Goal: Entertainment & Leisure: Browse casually

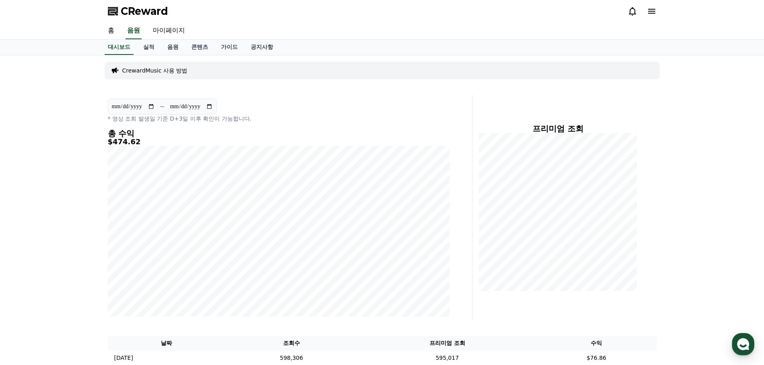
click at [644, 7] on div at bounding box center [642, 11] width 29 height 10
click at [649, 12] on icon at bounding box center [652, 11] width 10 height 10
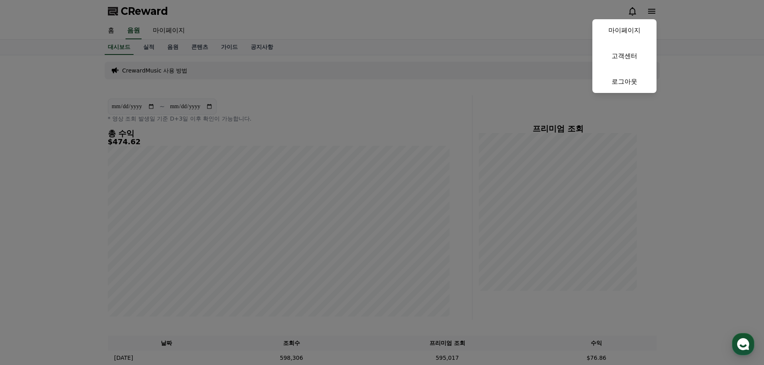
click at [65, 102] on button "close" at bounding box center [382, 182] width 764 height 365
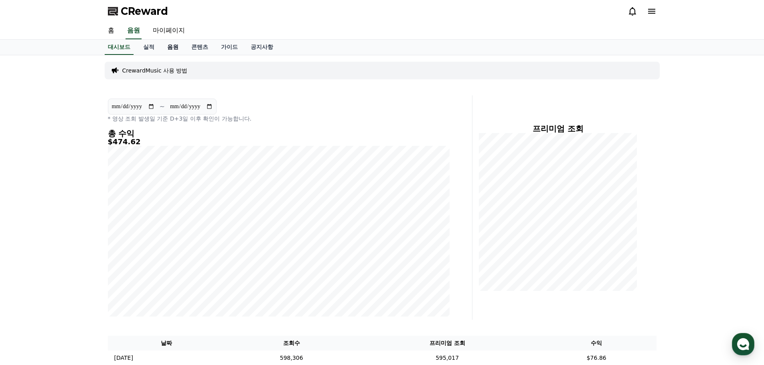
click at [170, 46] on link "음원" at bounding box center [173, 47] width 24 height 15
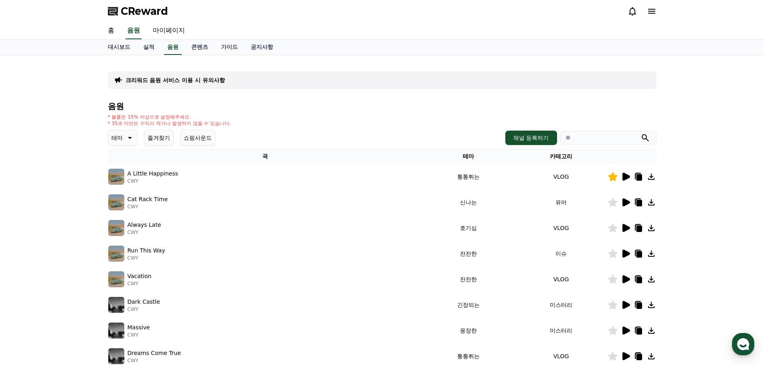
click at [162, 136] on button "즐겨찾기" at bounding box center [159, 138] width 30 height 16
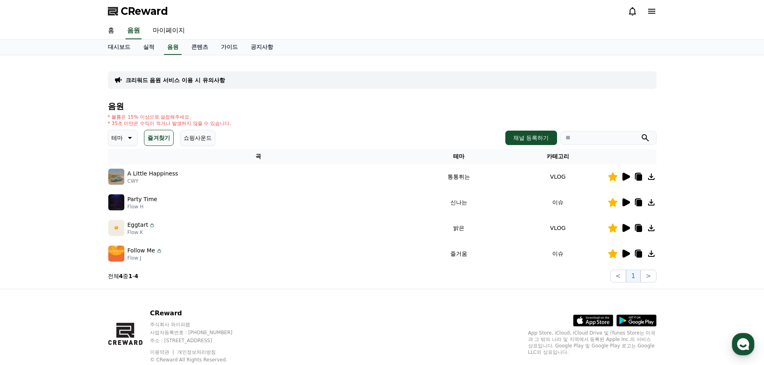
click at [195, 140] on button "쇼핑사운드" at bounding box center [197, 138] width 35 height 16
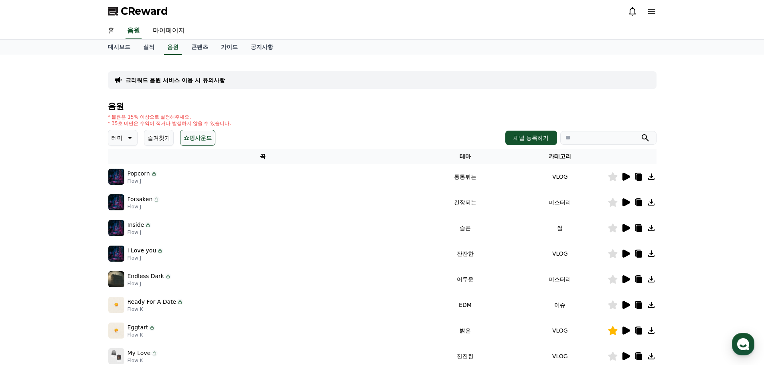
click at [627, 179] on icon at bounding box center [627, 177] width 8 height 8
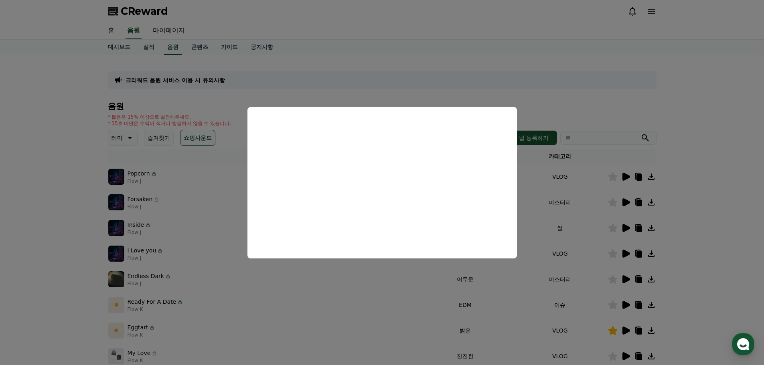
click at [719, 213] on button "close modal" at bounding box center [382, 182] width 764 height 365
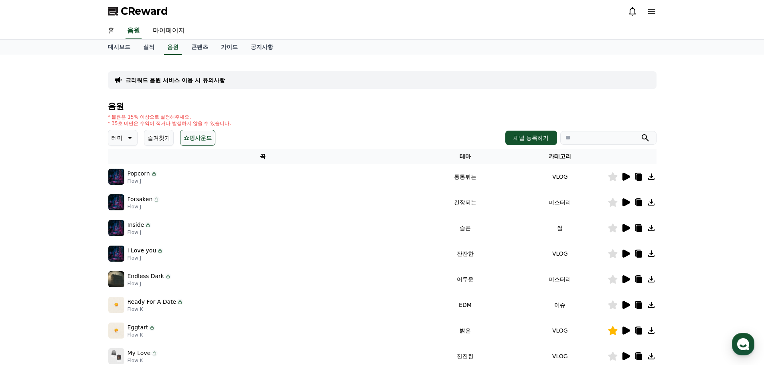
scroll to position [40, 0]
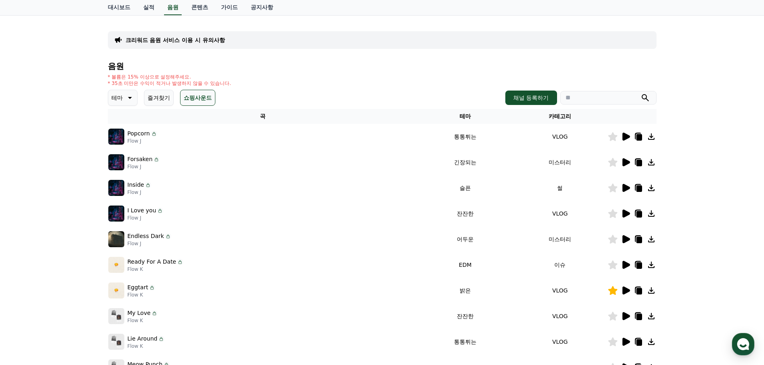
click at [629, 189] on icon at bounding box center [627, 188] width 8 height 8
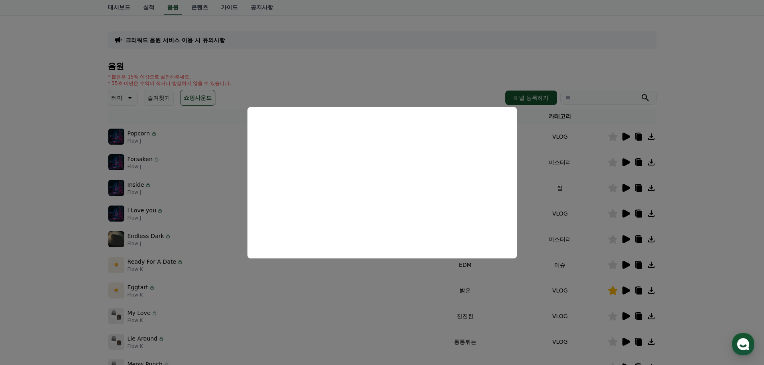
click at [718, 187] on button "close modal" at bounding box center [382, 182] width 764 height 365
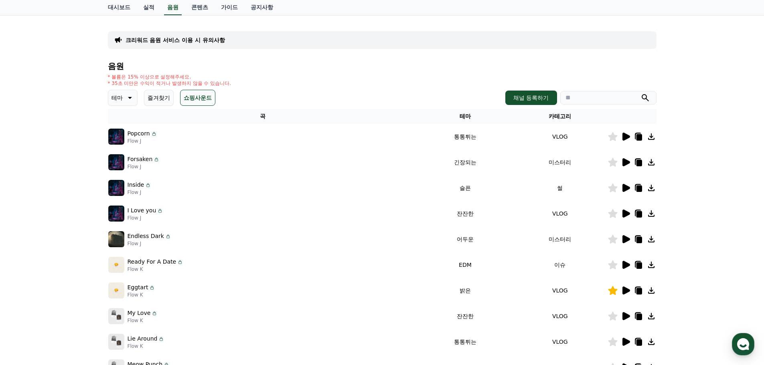
click at [627, 212] on icon at bounding box center [627, 214] width 8 height 8
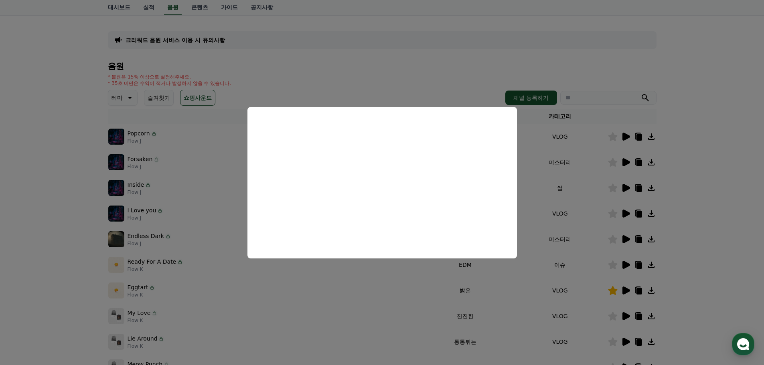
click at [702, 193] on button "close modal" at bounding box center [382, 182] width 764 height 365
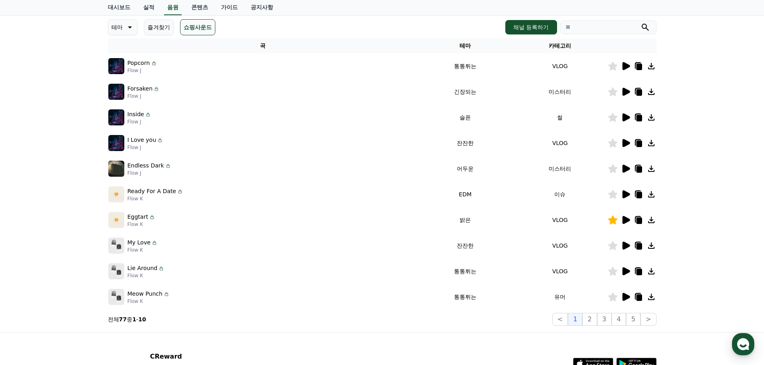
scroll to position [120, 0]
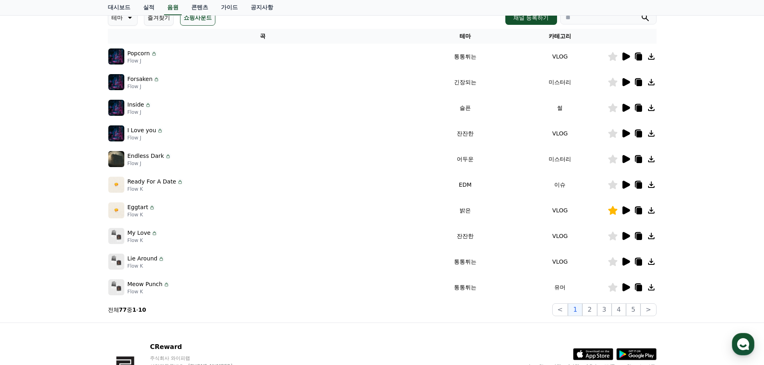
click at [625, 187] on icon at bounding box center [627, 185] width 8 height 8
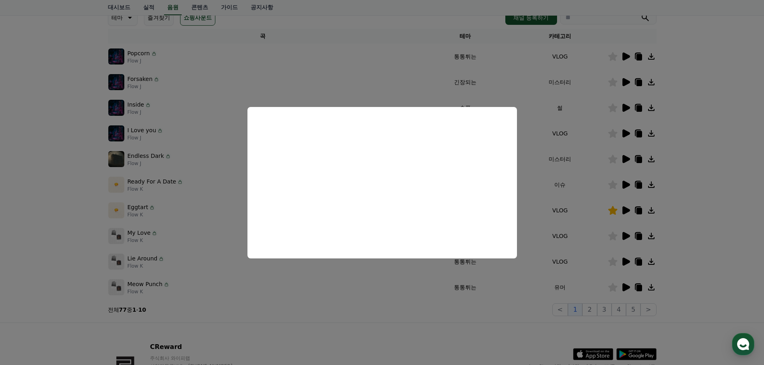
click at [724, 156] on button "close modal" at bounding box center [382, 182] width 764 height 365
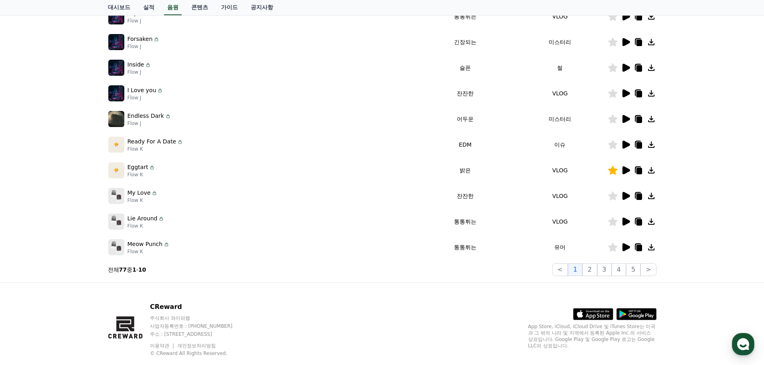
scroll to position [178, 0]
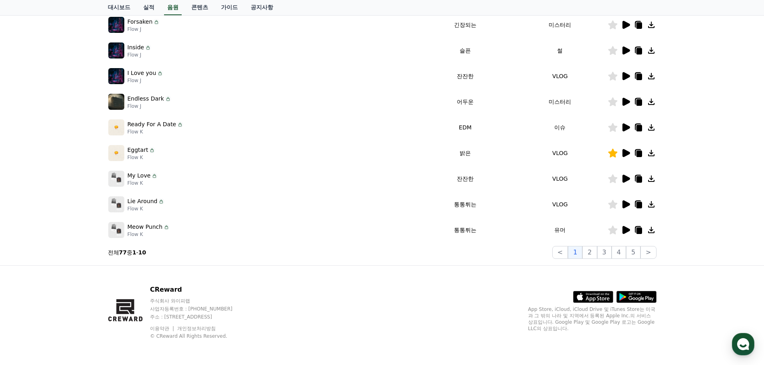
click at [625, 181] on icon at bounding box center [627, 179] width 8 height 8
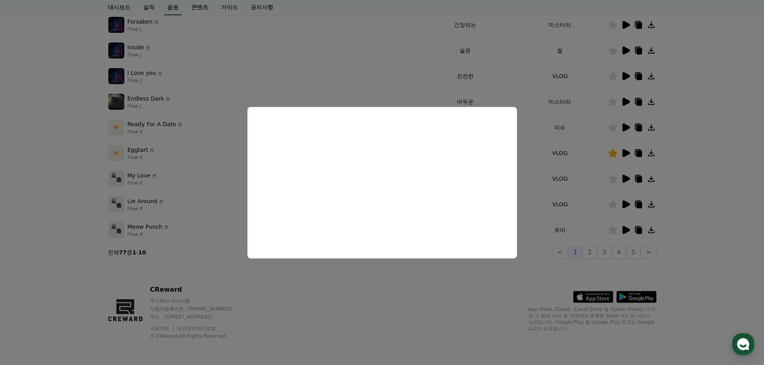
click at [733, 189] on button "close modal" at bounding box center [382, 182] width 764 height 365
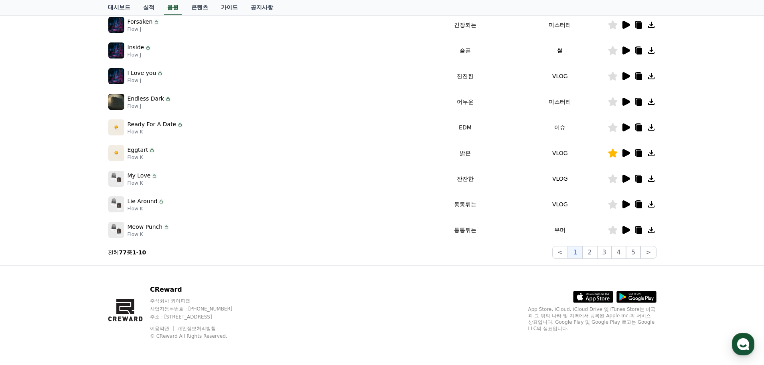
click at [623, 205] on icon at bounding box center [627, 205] width 8 height 8
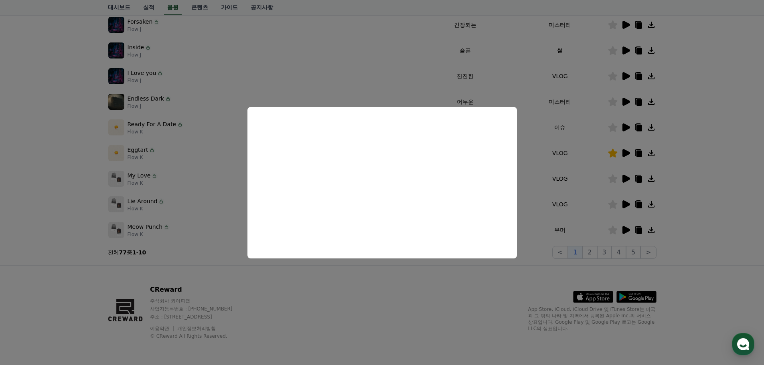
click at [720, 217] on button "close modal" at bounding box center [382, 182] width 764 height 365
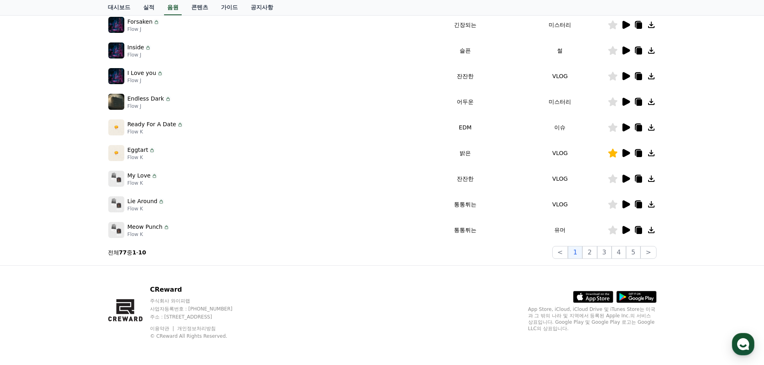
click at [627, 153] on icon at bounding box center [627, 153] width 8 height 8
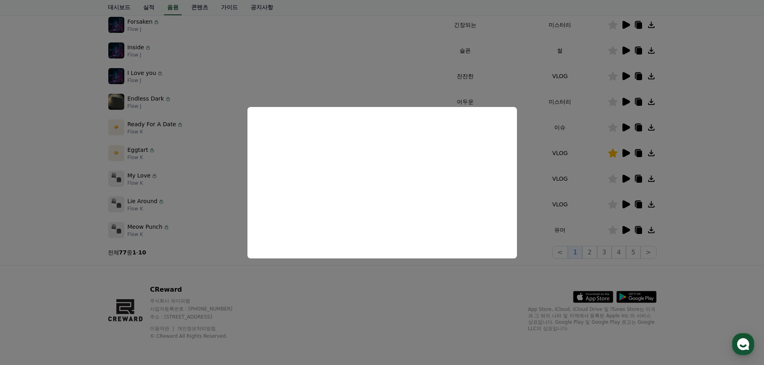
click at [720, 179] on button "close modal" at bounding box center [382, 182] width 764 height 365
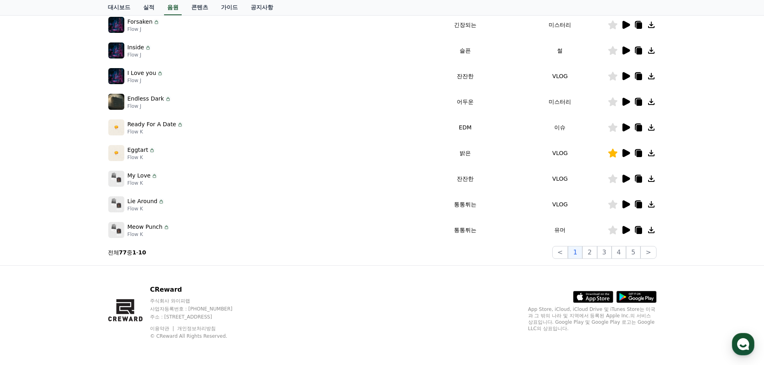
click at [615, 231] on icon at bounding box center [612, 230] width 9 height 9
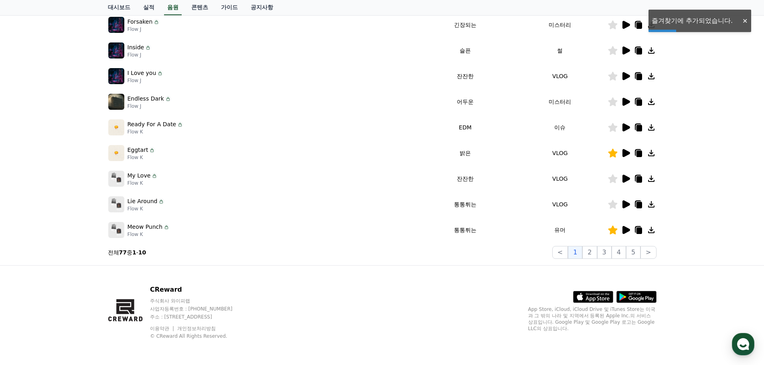
click at [613, 230] on icon at bounding box center [612, 230] width 9 height 9
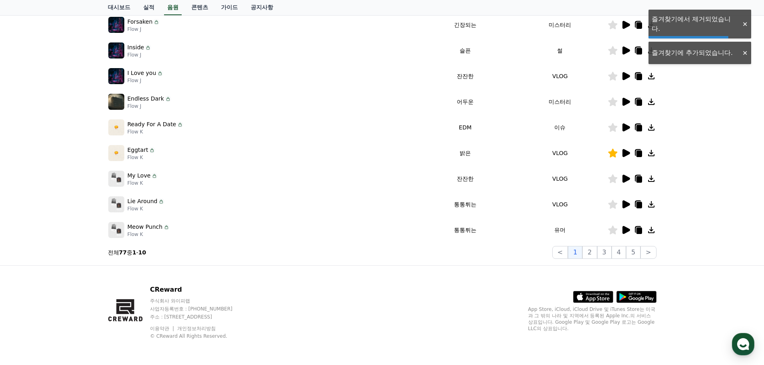
click at [626, 229] on icon at bounding box center [627, 230] width 8 height 8
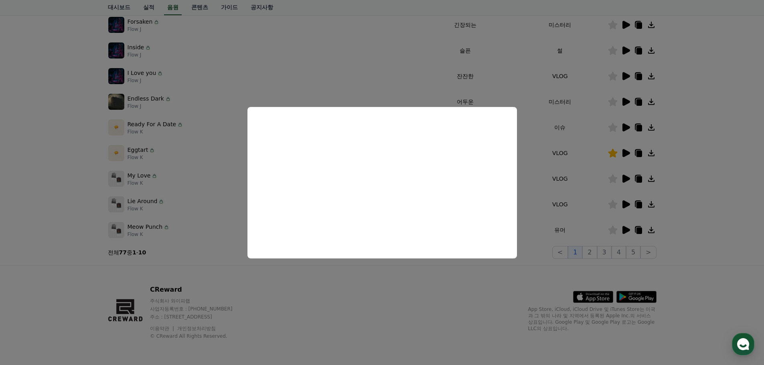
click at [754, 189] on button "close modal" at bounding box center [382, 182] width 764 height 365
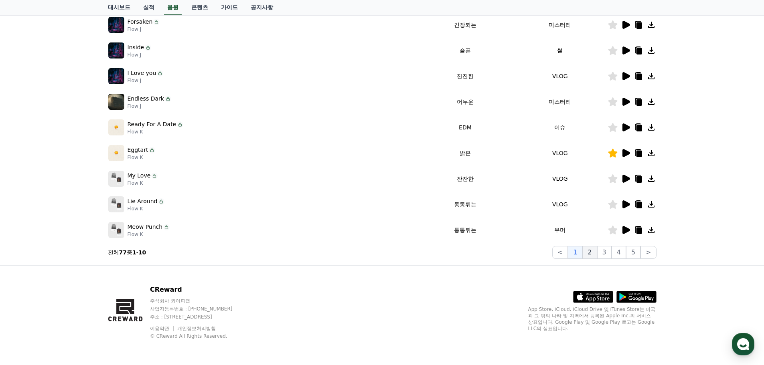
click at [590, 256] on button "2" at bounding box center [589, 252] width 14 height 13
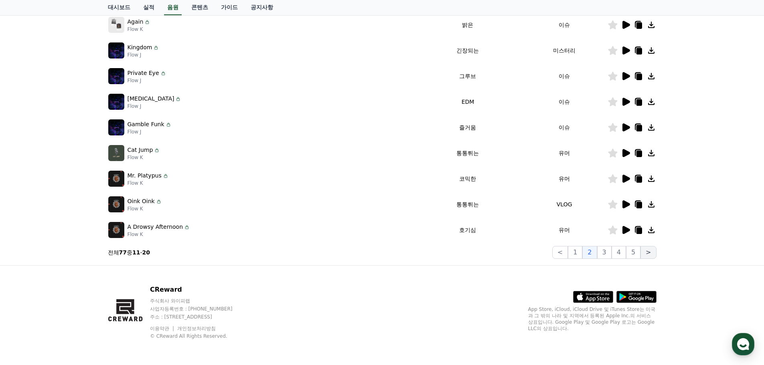
scroll to position [97, 0]
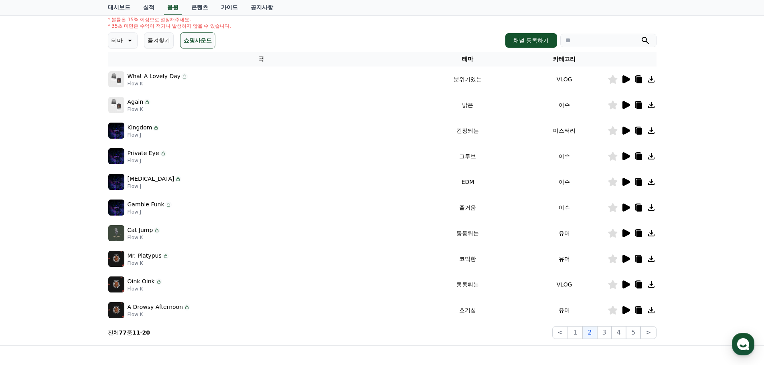
click at [625, 108] on icon at bounding box center [627, 105] width 8 height 8
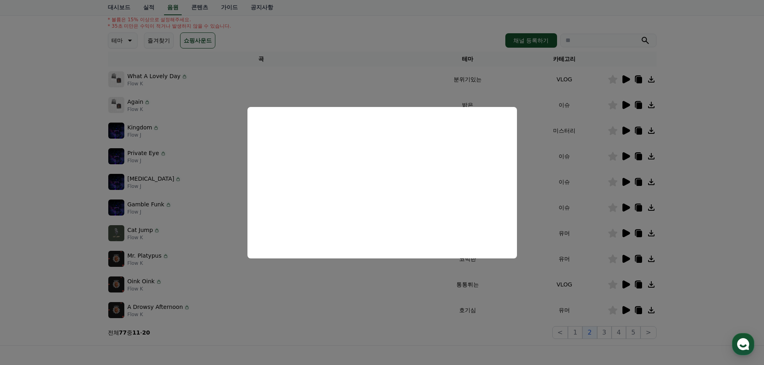
click at [712, 150] on button "close modal" at bounding box center [382, 182] width 764 height 365
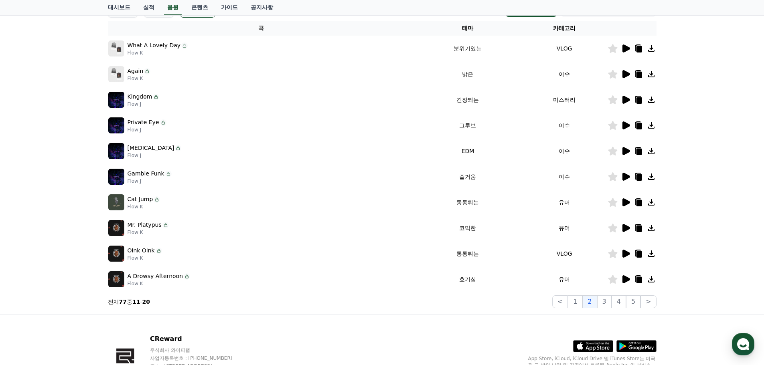
scroll to position [138, 0]
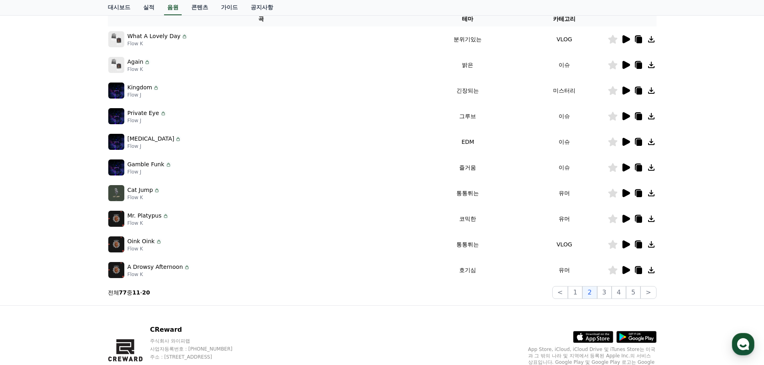
click at [629, 167] on icon at bounding box center [627, 168] width 8 height 8
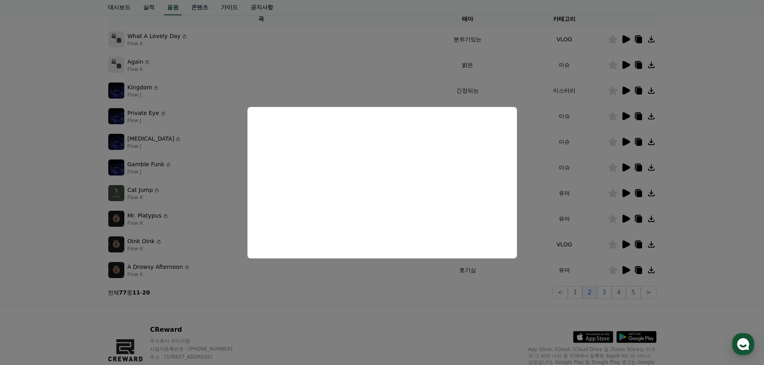
click at [729, 190] on button "close modal" at bounding box center [382, 182] width 764 height 365
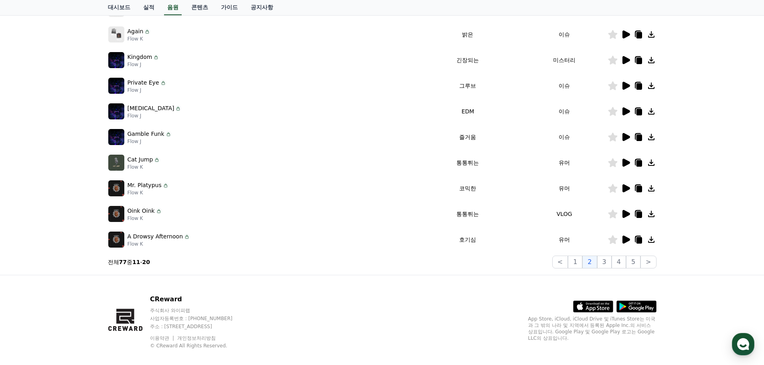
scroll to position [178, 0]
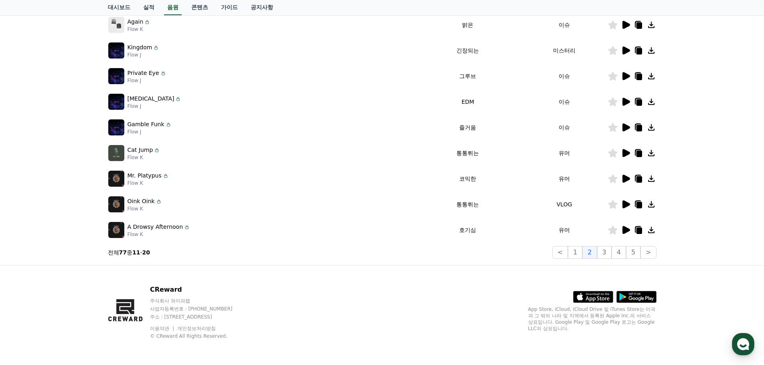
click at [626, 152] on icon at bounding box center [627, 153] width 8 height 8
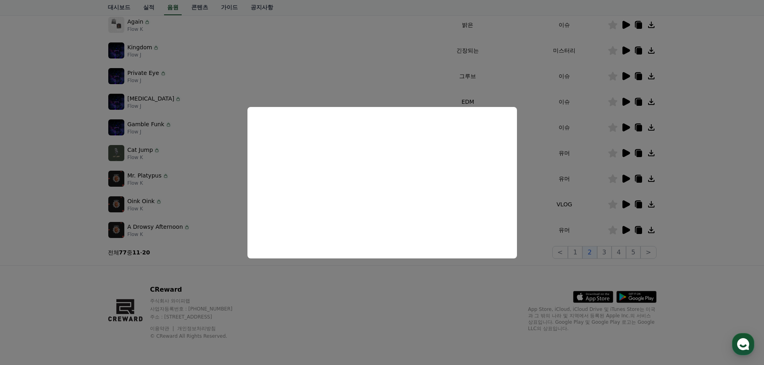
click at [709, 146] on button "close modal" at bounding box center [382, 182] width 764 height 365
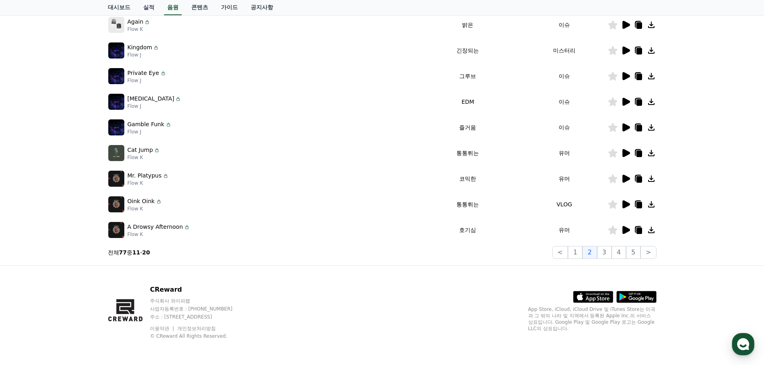
click at [626, 205] on icon at bounding box center [627, 205] width 8 height 8
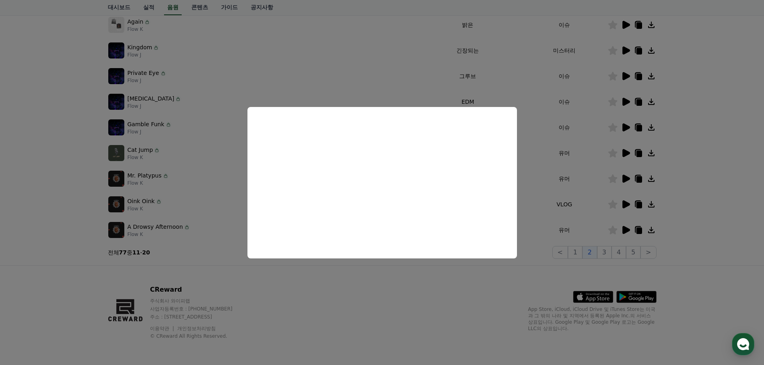
click at [736, 187] on button "close modal" at bounding box center [382, 182] width 764 height 365
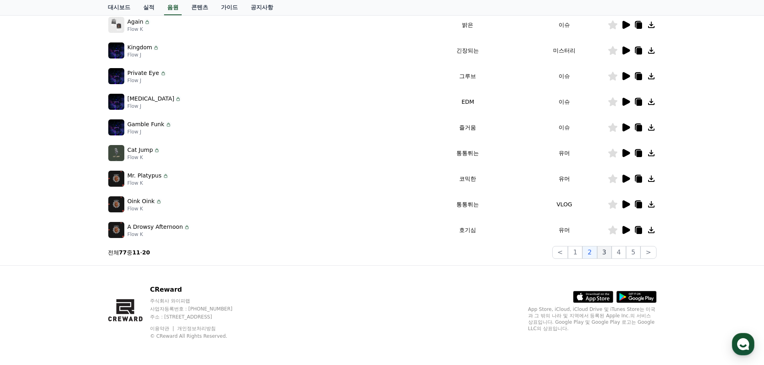
click at [608, 256] on button "3" at bounding box center [604, 252] width 14 height 13
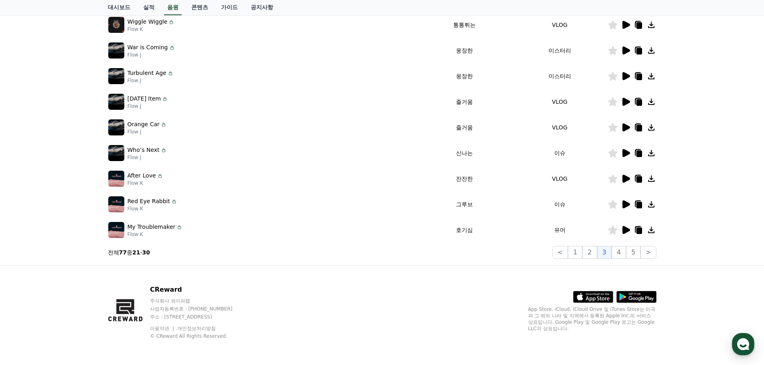
scroll to position [97, 0]
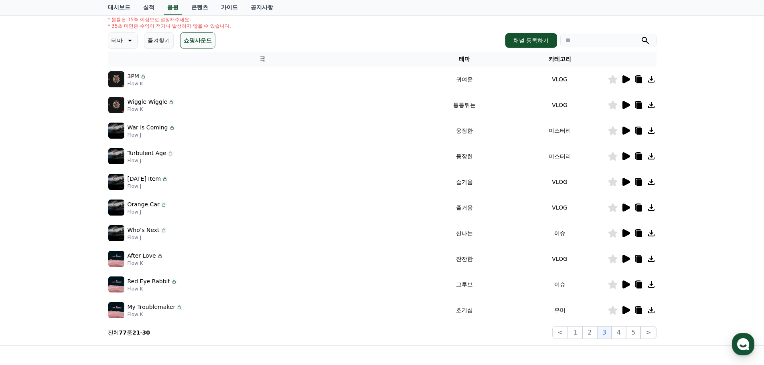
click at [626, 79] on icon at bounding box center [627, 79] width 8 height 8
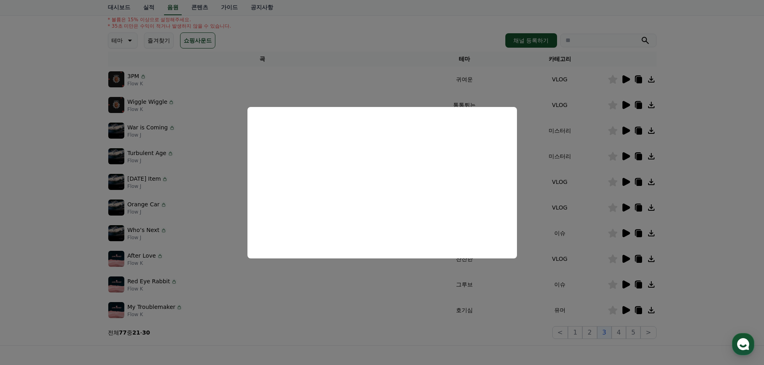
click at [716, 138] on button "close modal" at bounding box center [382, 182] width 764 height 365
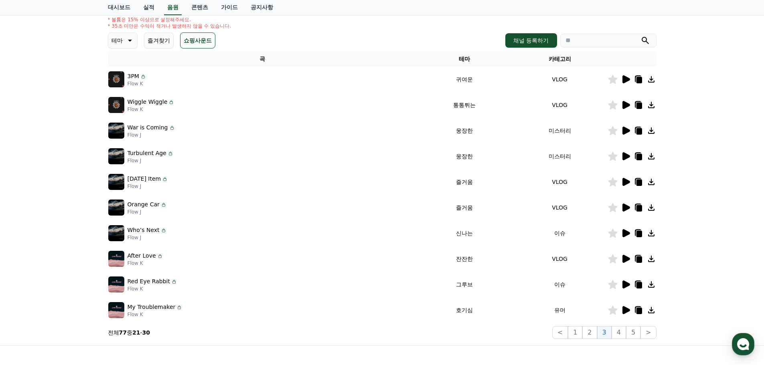
click at [628, 108] on icon at bounding box center [626, 105] width 10 height 10
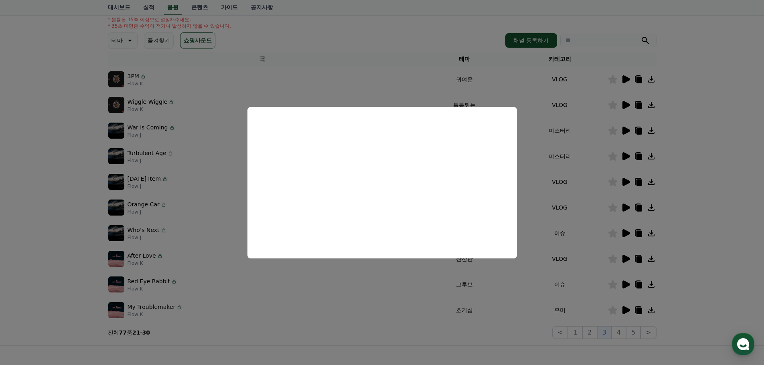
click at [725, 177] on button "close modal" at bounding box center [382, 182] width 764 height 365
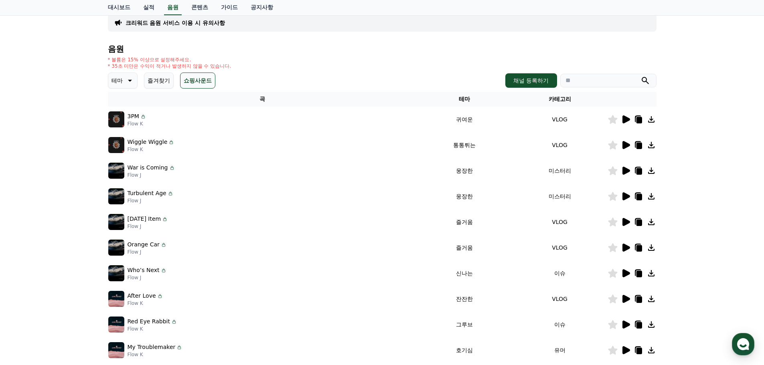
scroll to position [0, 0]
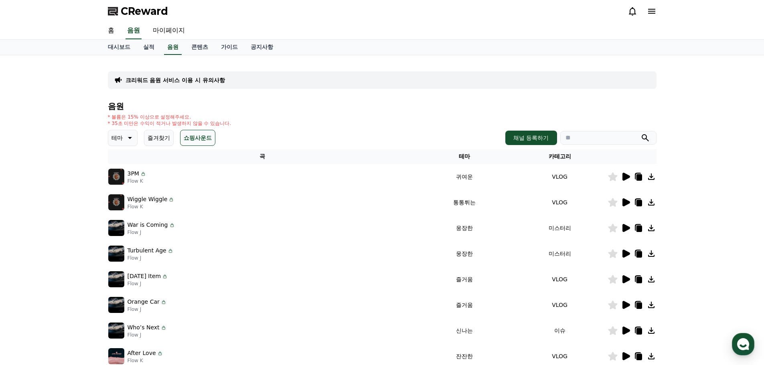
click at [164, 140] on button "즐겨찾기" at bounding box center [159, 138] width 30 height 16
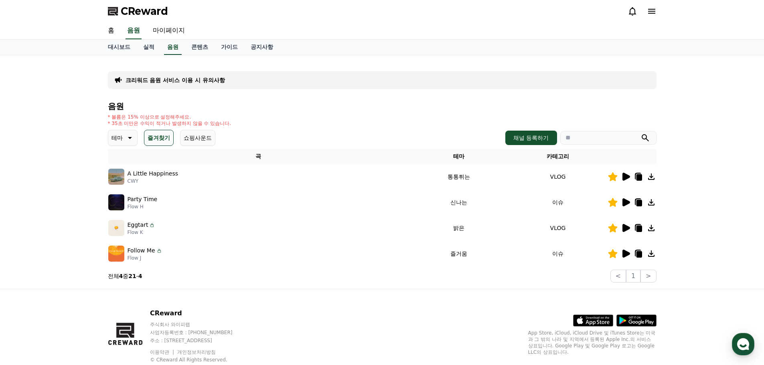
click at [625, 179] on icon at bounding box center [627, 177] width 8 height 8
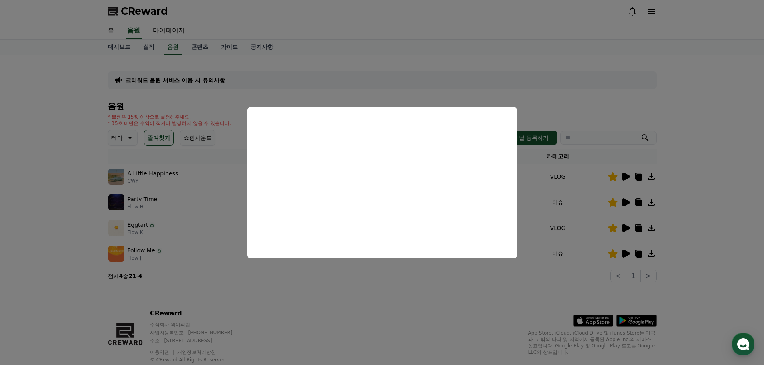
click at [710, 195] on button "close modal" at bounding box center [382, 182] width 764 height 365
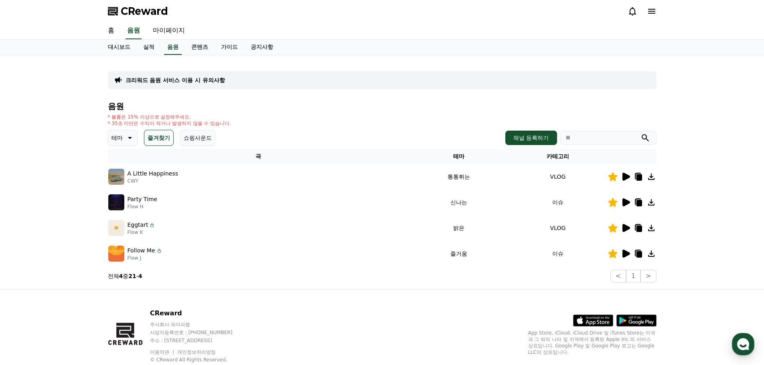
click at [623, 201] on icon at bounding box center [627, 203] width 8 height 8
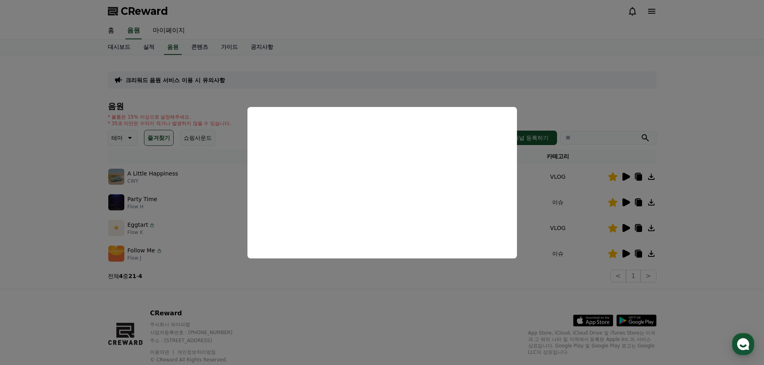
click at [751, 191] on button "close modal" at bounding box center [382, 182] width 764 height 365
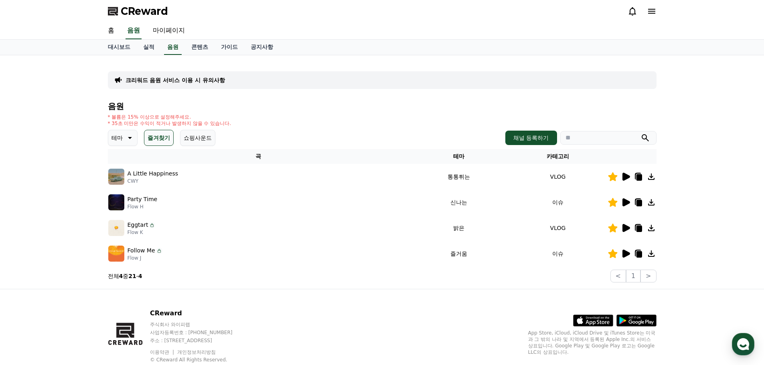
click at [625, 231] on icon at bounding box center [627, 228] width 8 height 8
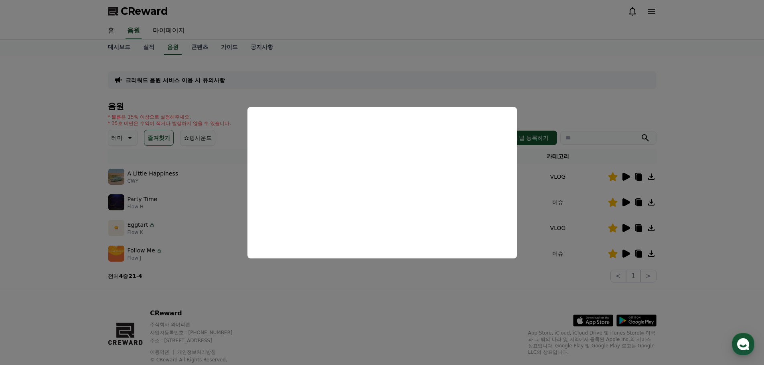
click at [720, 212] on button "close modal" at bounding box center [382, 182] width 764 height 365
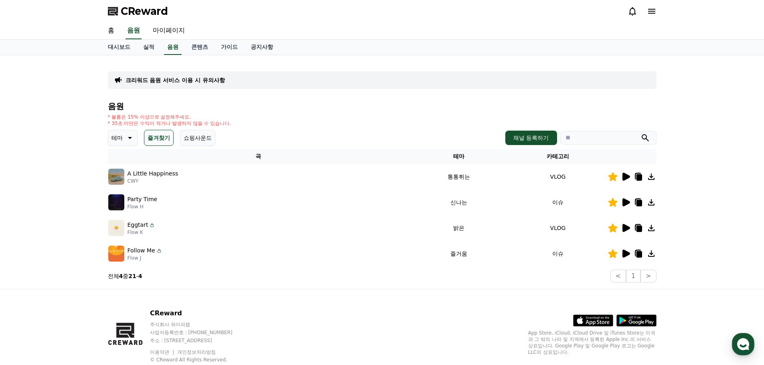
click at [627, 255] on icon at bounding box center [627, 254] width 8 height 8
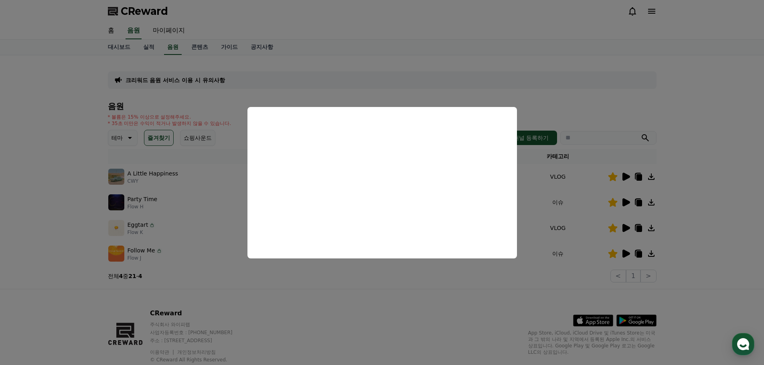
click at [718, 208] on button "close modal" at bounding box center [382, 182] width 764 height 365
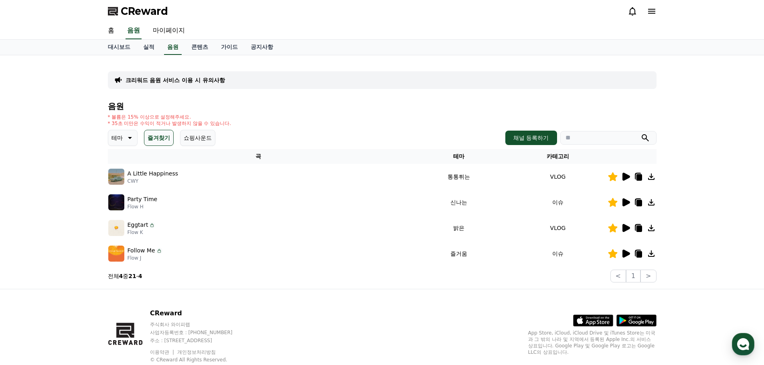
click at [625, 205] on icon at bounding box center [627, 203] width 8 height 8
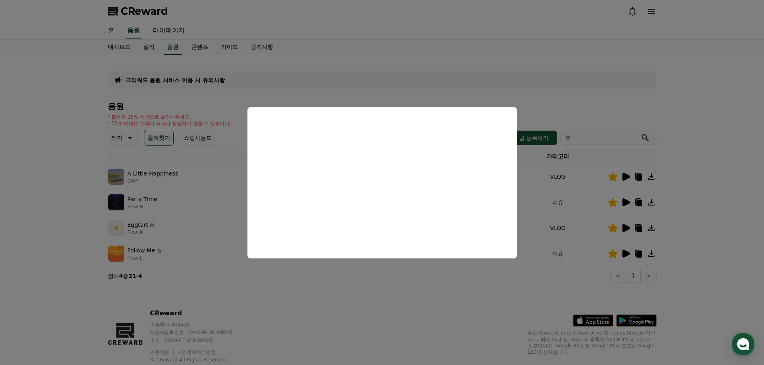
click at [630, 255] on button "close modal" at bounding box center [382, 182] width 764 height 365
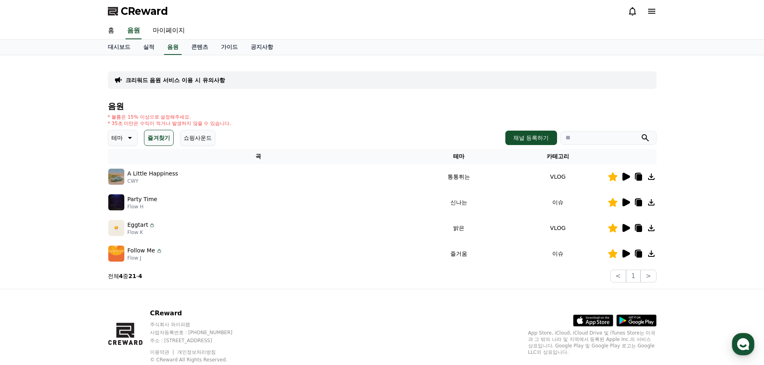
click at [624, 205] on icon at bounding box center [627, 203] width 8 height 8
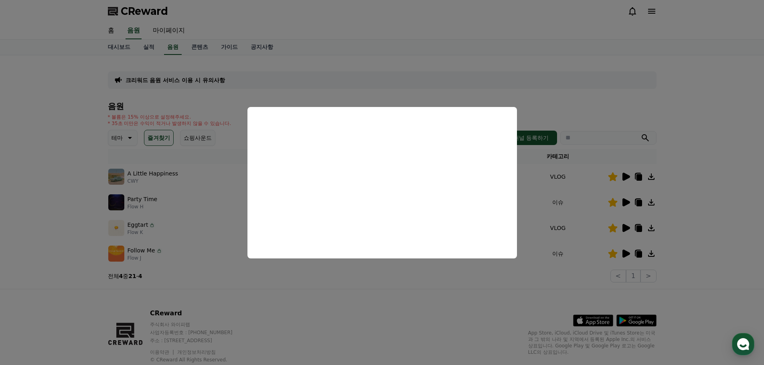
click at [723, 191] on button "close modal" at bounding box center [382, 182] width 764 height 365
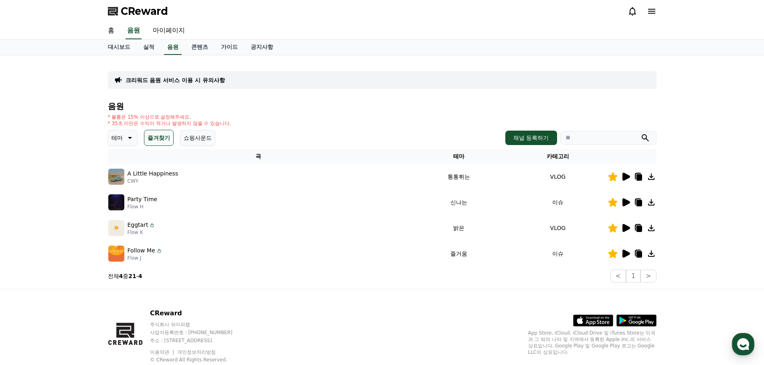
click at [626, 252] on icon at bounding box center [627, 254] width 8 height 8
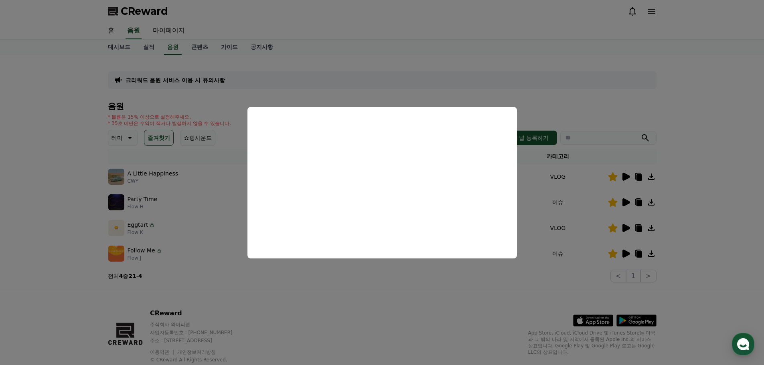
click at [716, 184] on button "close modal" at bounding box center [382, 182] width 764 height 365
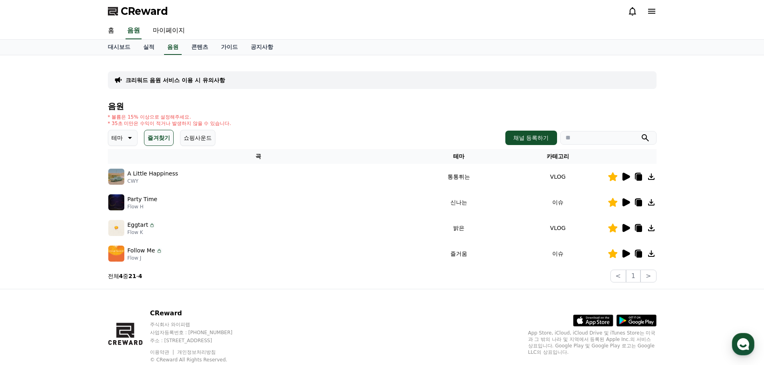
click at [637, 203] on icon at bounding box center [639, 203] width 6 height 6
click at [229, 177] on div "A Little Happiness CWY" at bounding box center [258, 177] width 301 height 16
click at [639, 227] on icon at bounding box center [639, 229] width 6 height 6
click at [117, 45] on link "대시보드" at bounding box center [118, 47] width 35 height 15
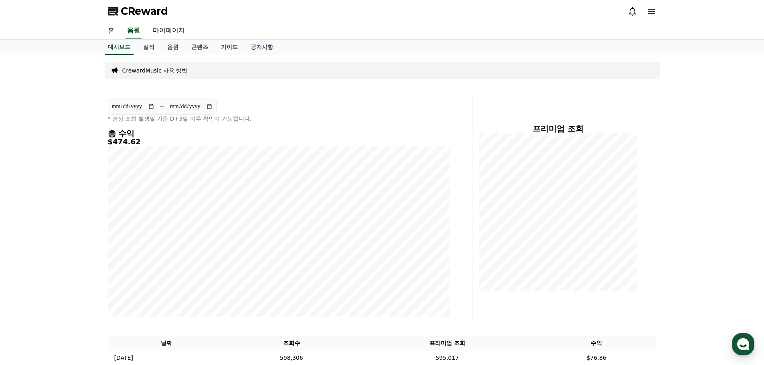
click at [629, 9] on icon at bounding box center [633, 11] width 10 height 10
